Goal: Find specific page/section: Find specific page/section

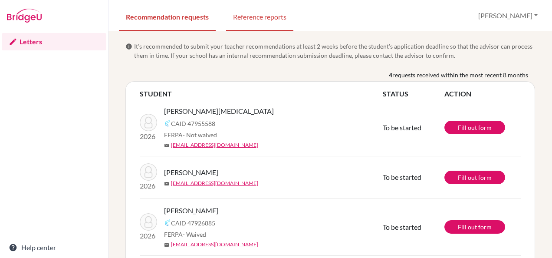
click at [262, 11] on link "Reference reports" at bounding box center [259, 16] width 67 height 30
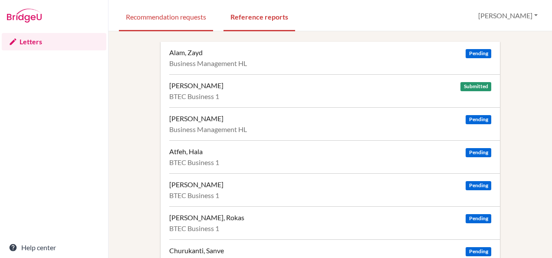
click at [182, 14] on link "Recommendation requests" at bounding box center [166, 16] width 94 height 30
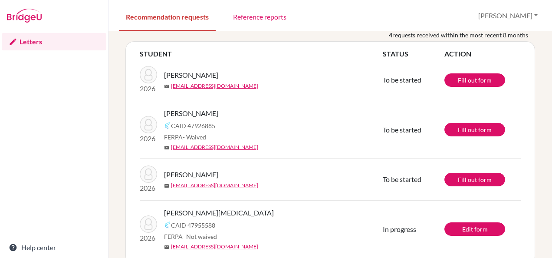
scroll to position [56, 0]
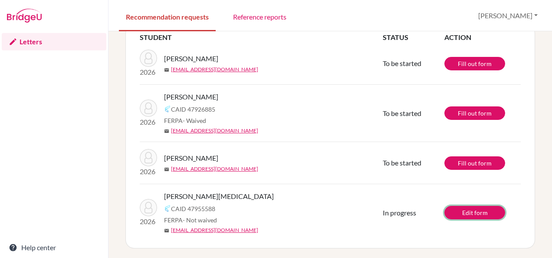
click at [462, 211] on link "Edit form" at bounding box center [475, 212] width 61 height 13
